Goal: Task Accomplishment & Management: Use online tool/utility

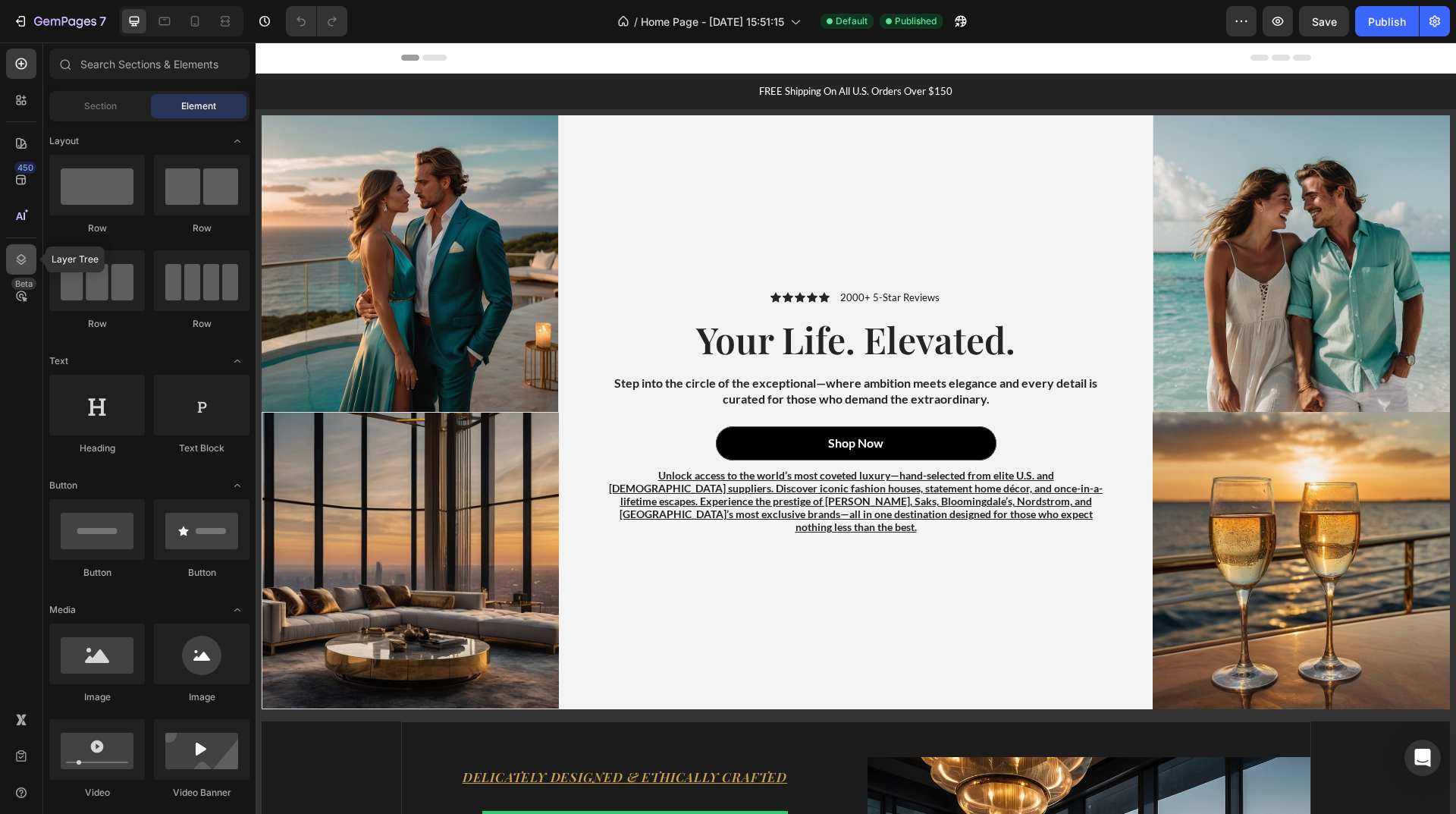
click at [24, 263] on icon at bounding box center [21, 259] width 10 height 10
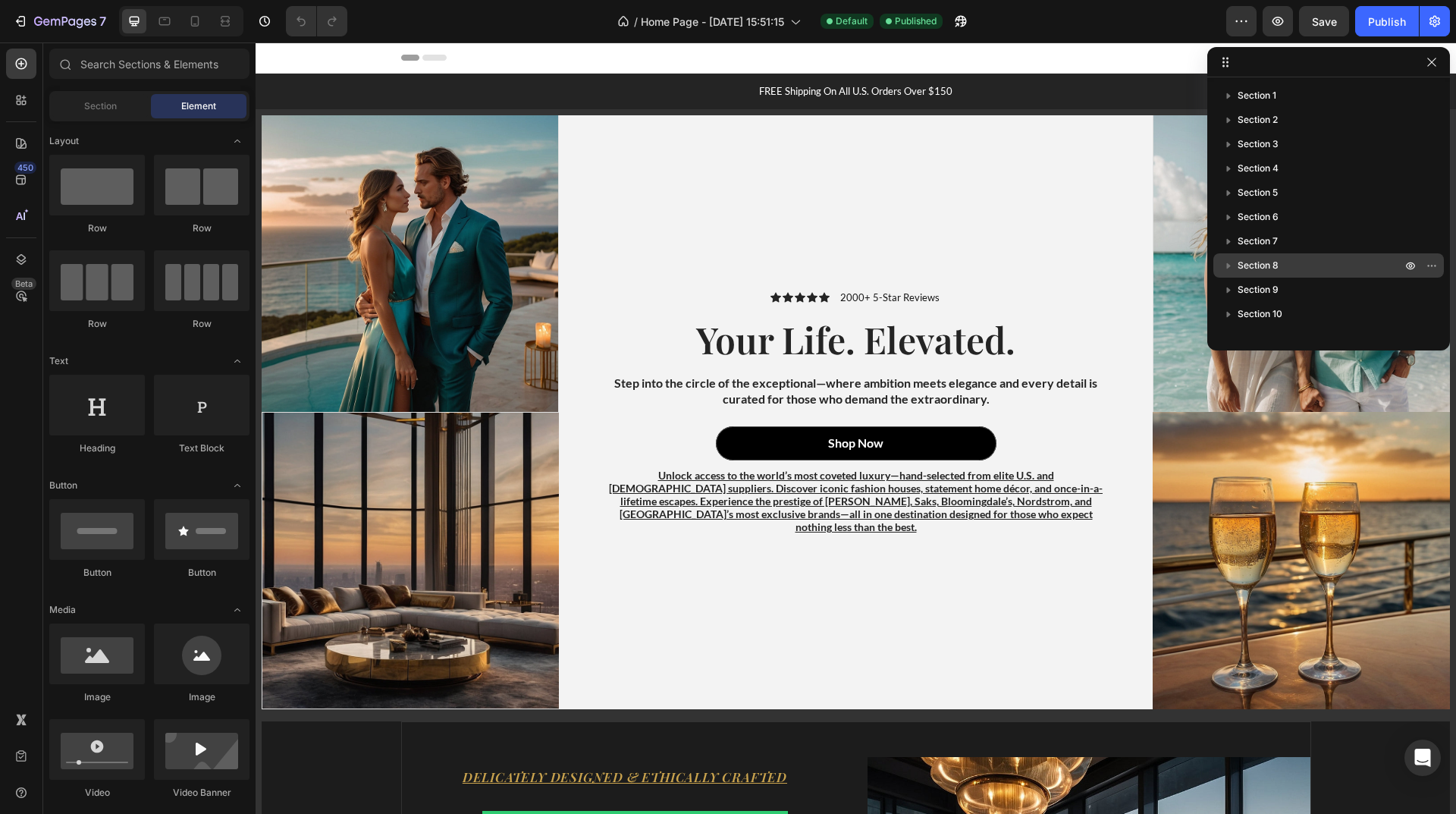
click at [1268, 259] on span "Section 8" at bounding box center [1258, 265] width 41 height 15
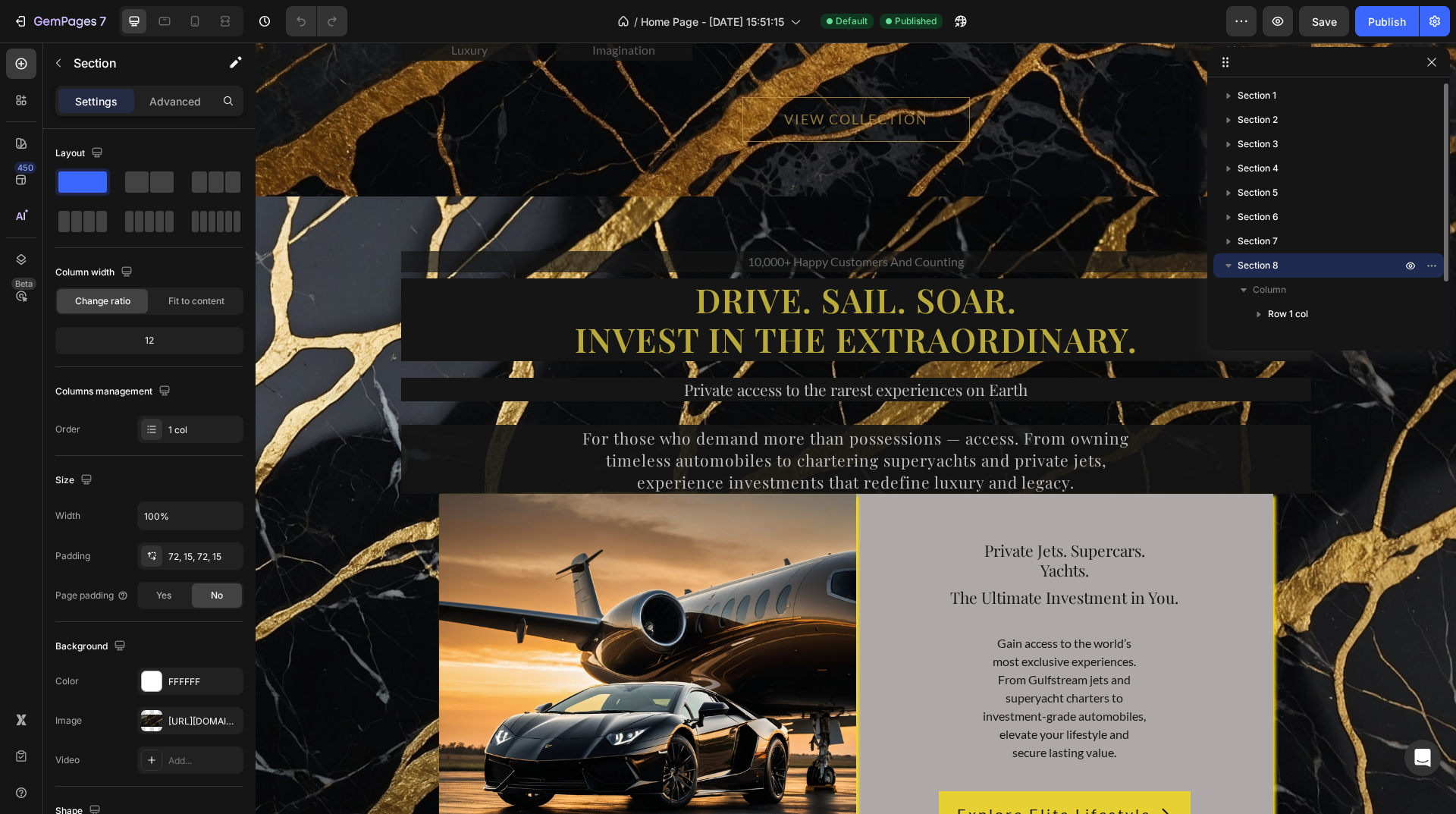
scroll to position [9869, 0]
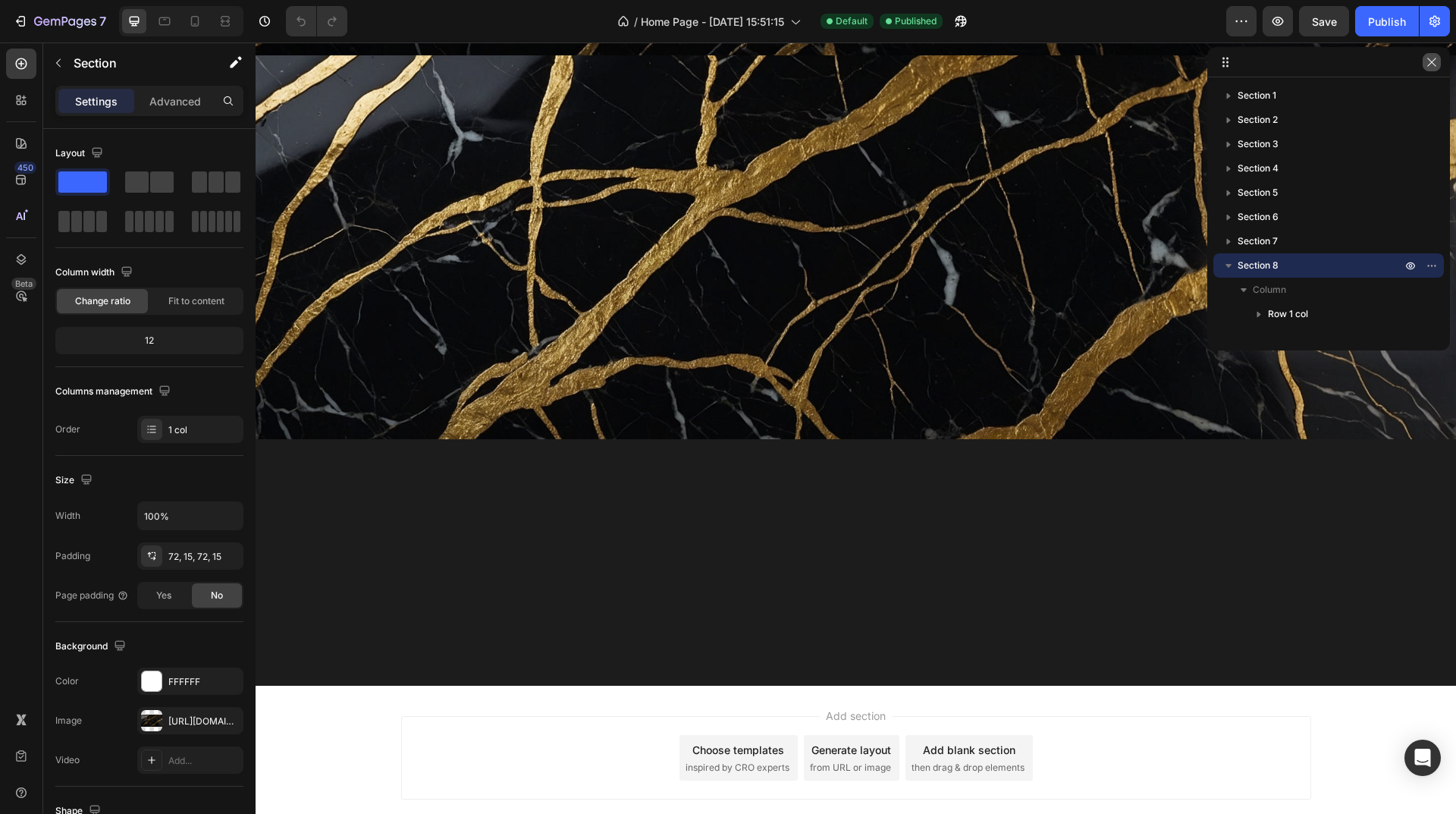
drag, startPoint x: 1434, startPoint y: 61, endPoint x: 1127, endPoint y: 172, distance: 326.5
click at [1434, 61] on icon "button" at bounding box center [1431, 62] width 12 height 12
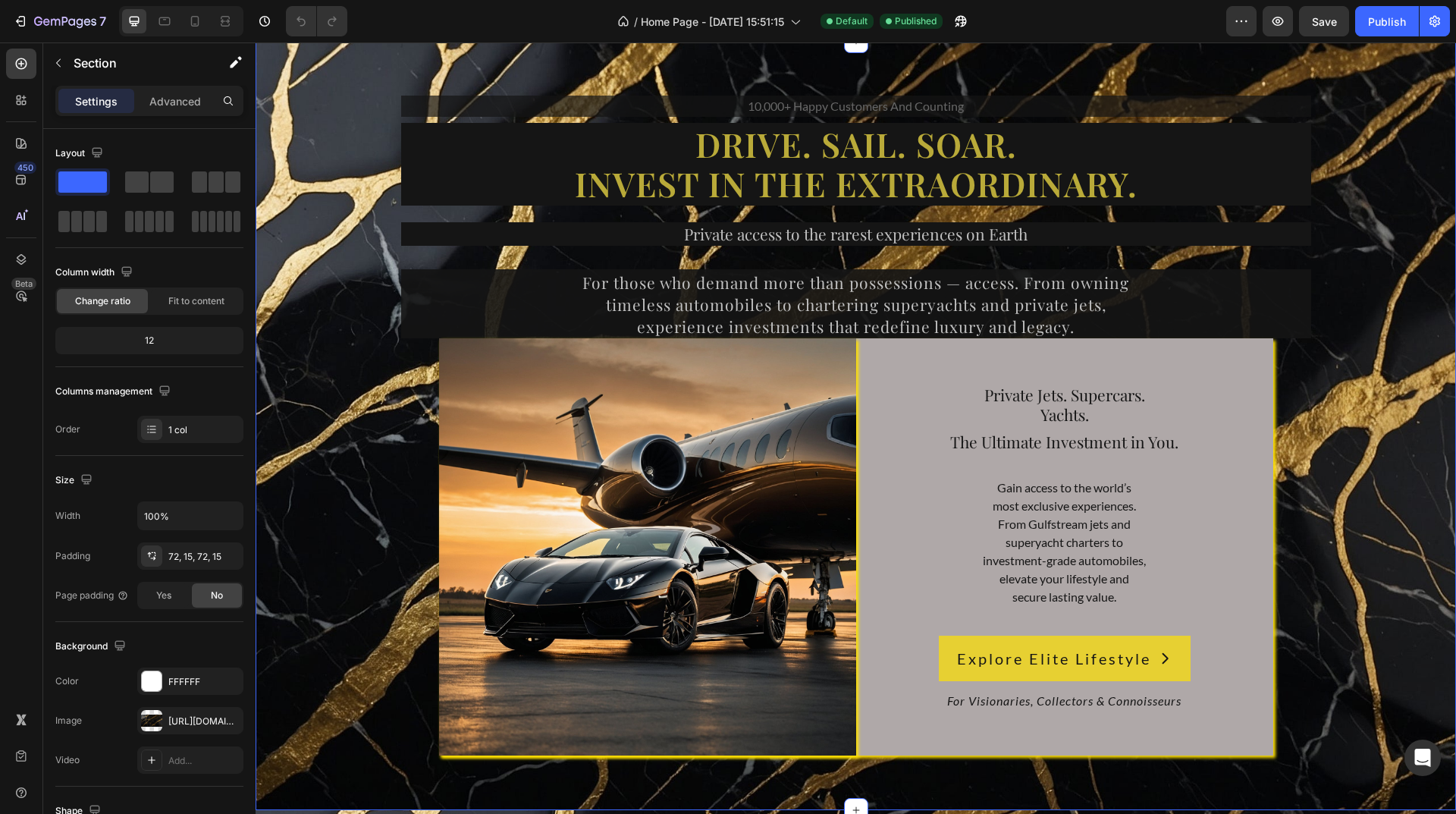
scroll to position [10172, 0]
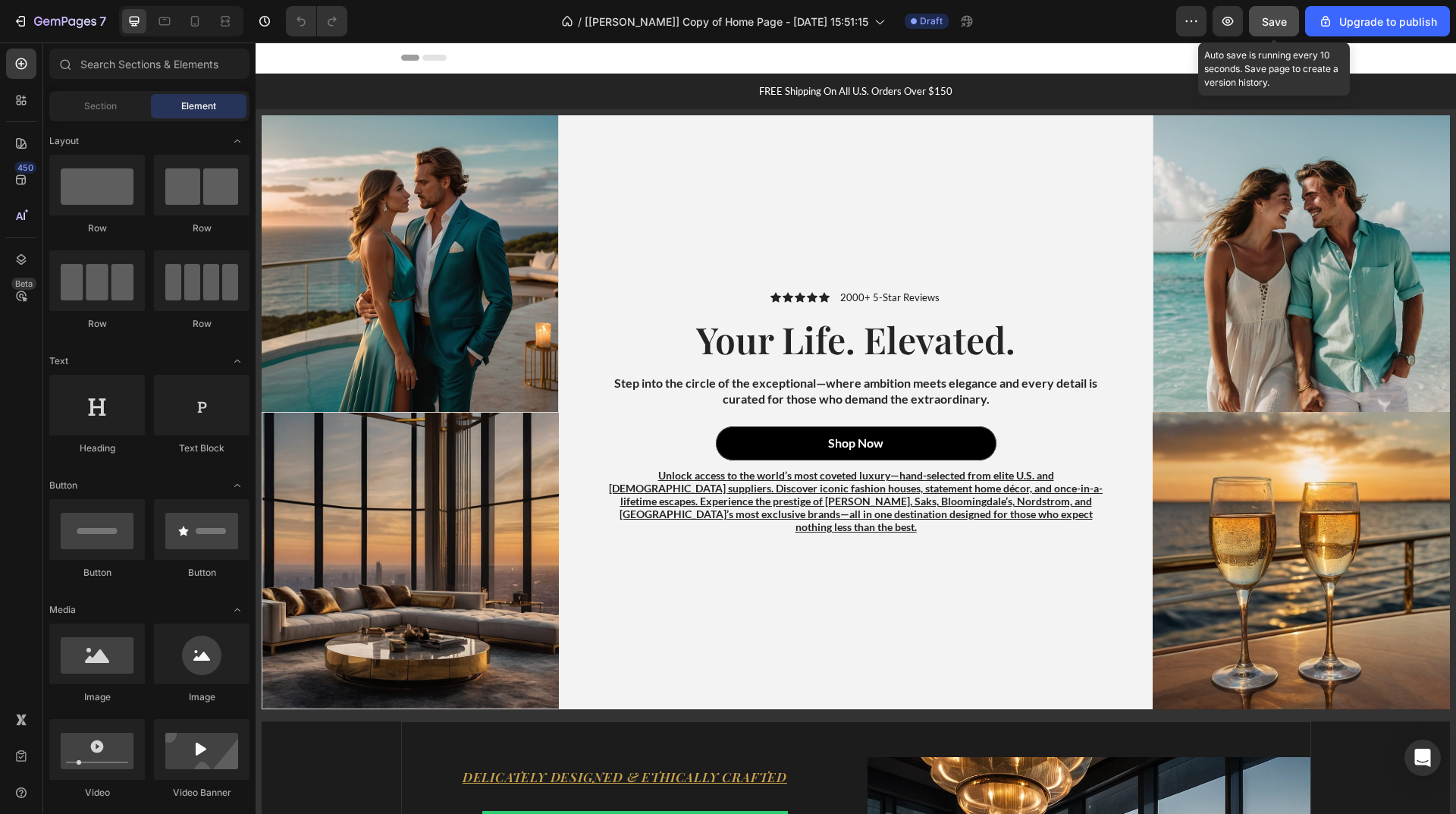
click at [1281, 18] on span "Save" at bounding box center [1274, 21] width 25 height 13
click at [1232, 18] on icon "button" at bounding box center [1228, 21] width 11 height 9
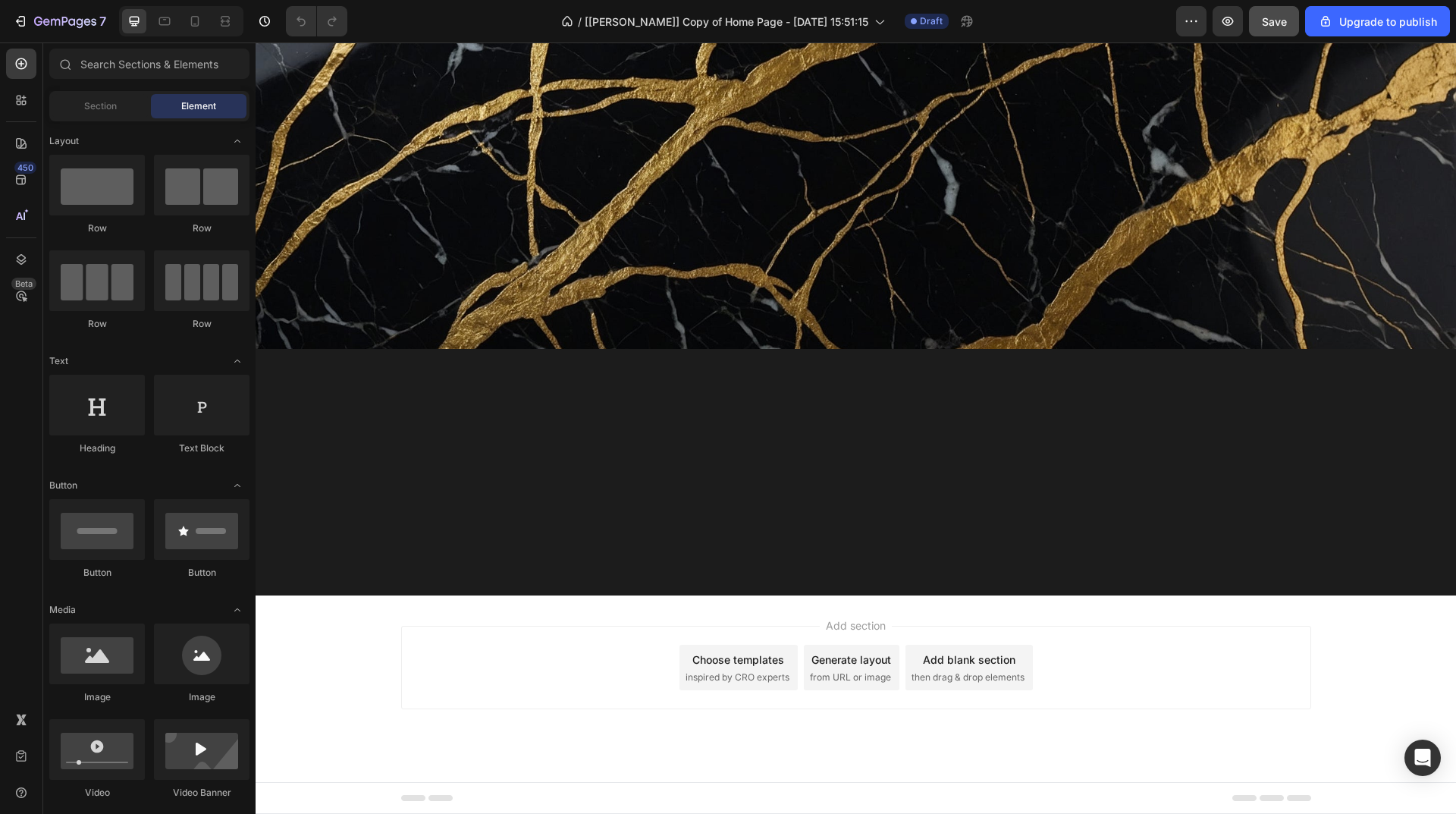
scroll to position [10437, 0]
click at [60, 25] on icon "button" at bounding box center [55, 22] width 9 height 7
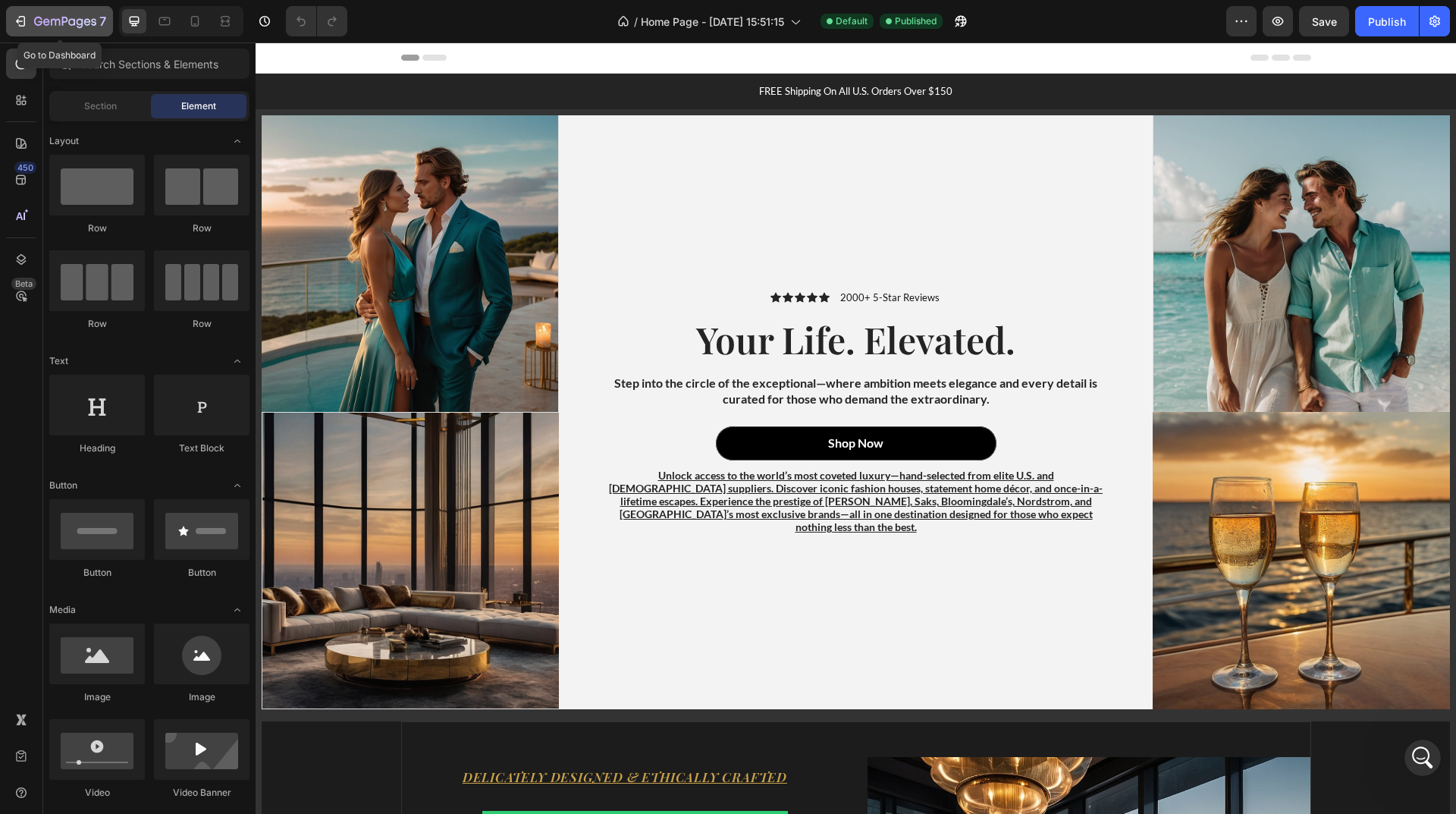
click at [68, 17] on icon "button" at bounding box center [65, 22] width 62 height 13
